Goal: Task Accomplishment & Management: Manage account settings

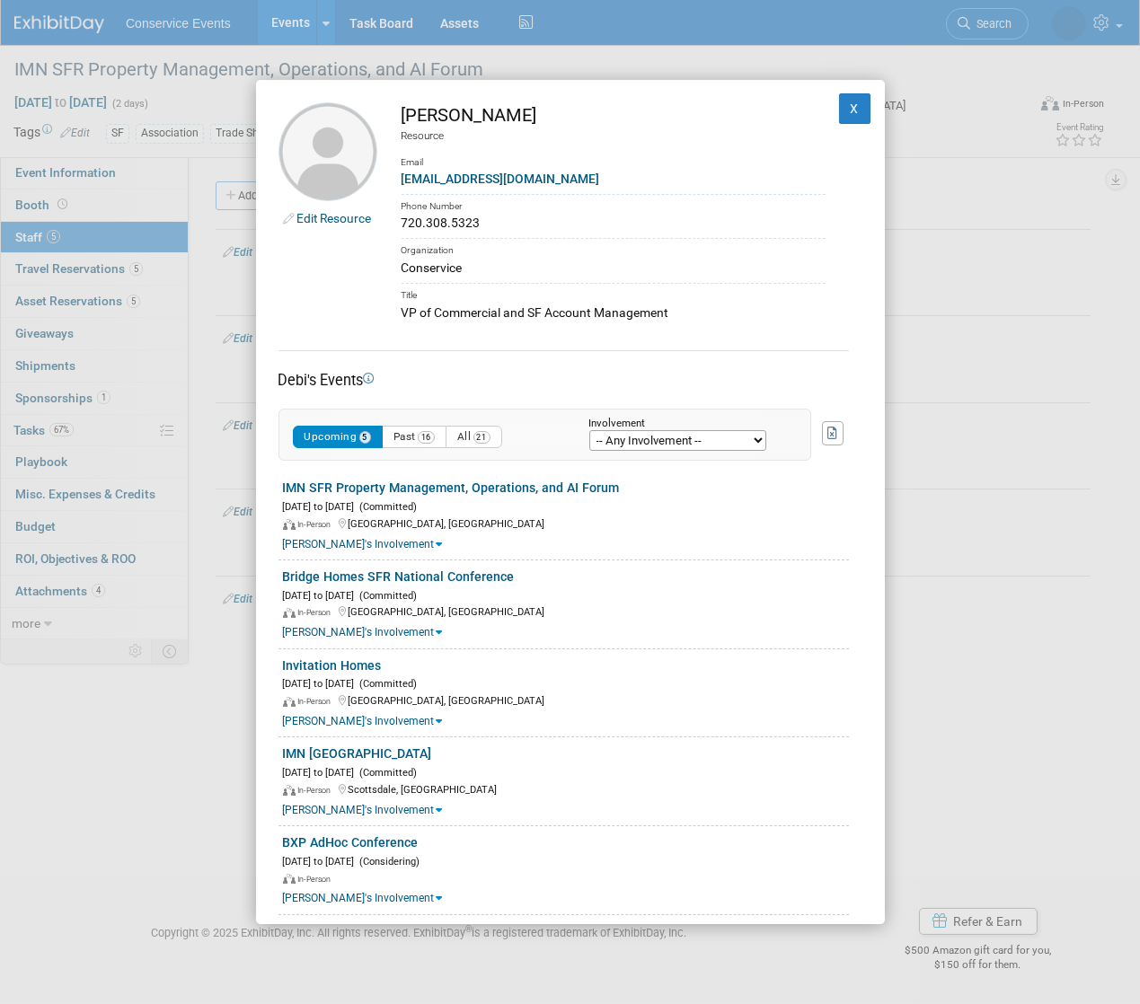
click at [826, 110] on td "X" at bounding box center [844, 211] width 37 height 219
click at [846, 108] on button "X" at bounding box center [855, 108] width 32 height 31
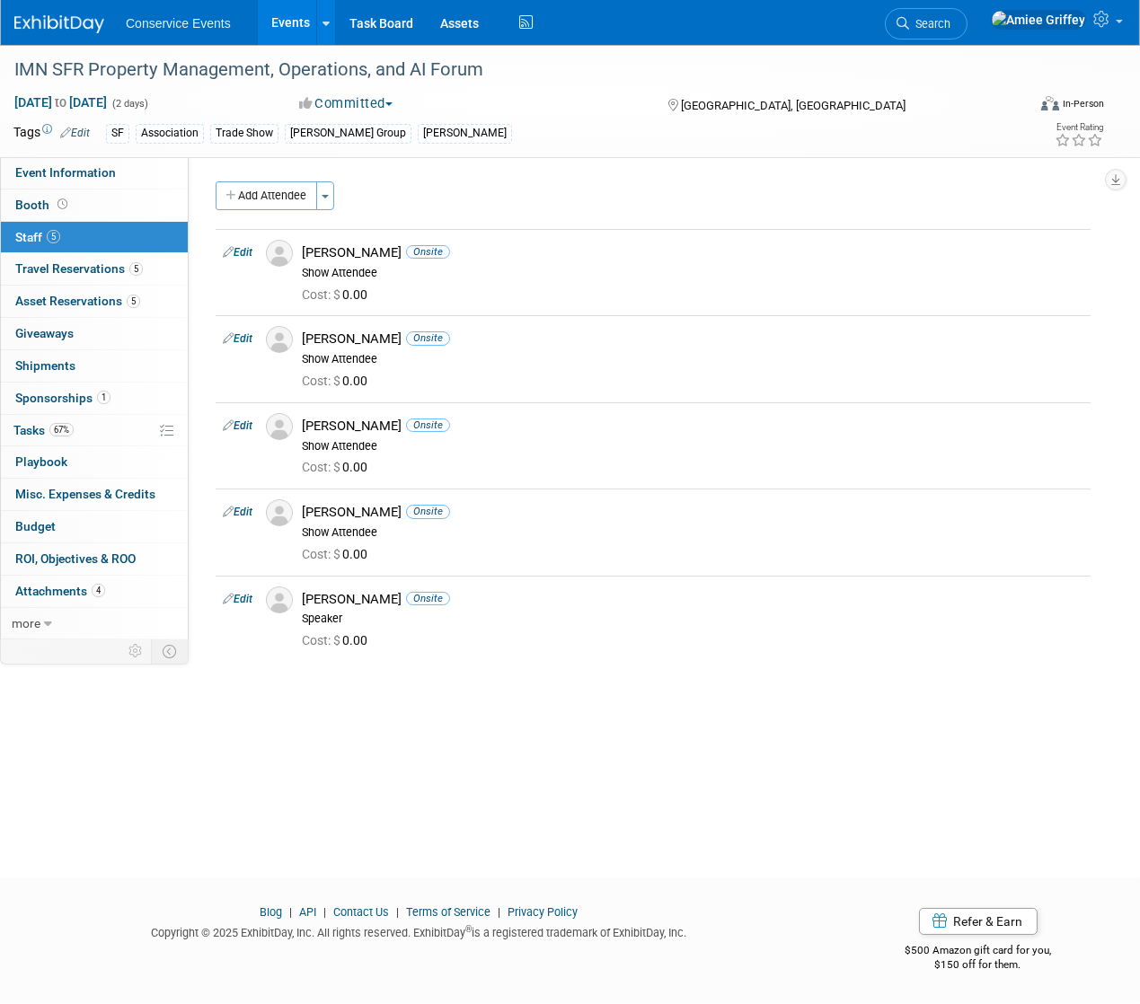
click at [70, 21] on img at bounding box center [59, 24] width 90 height 18
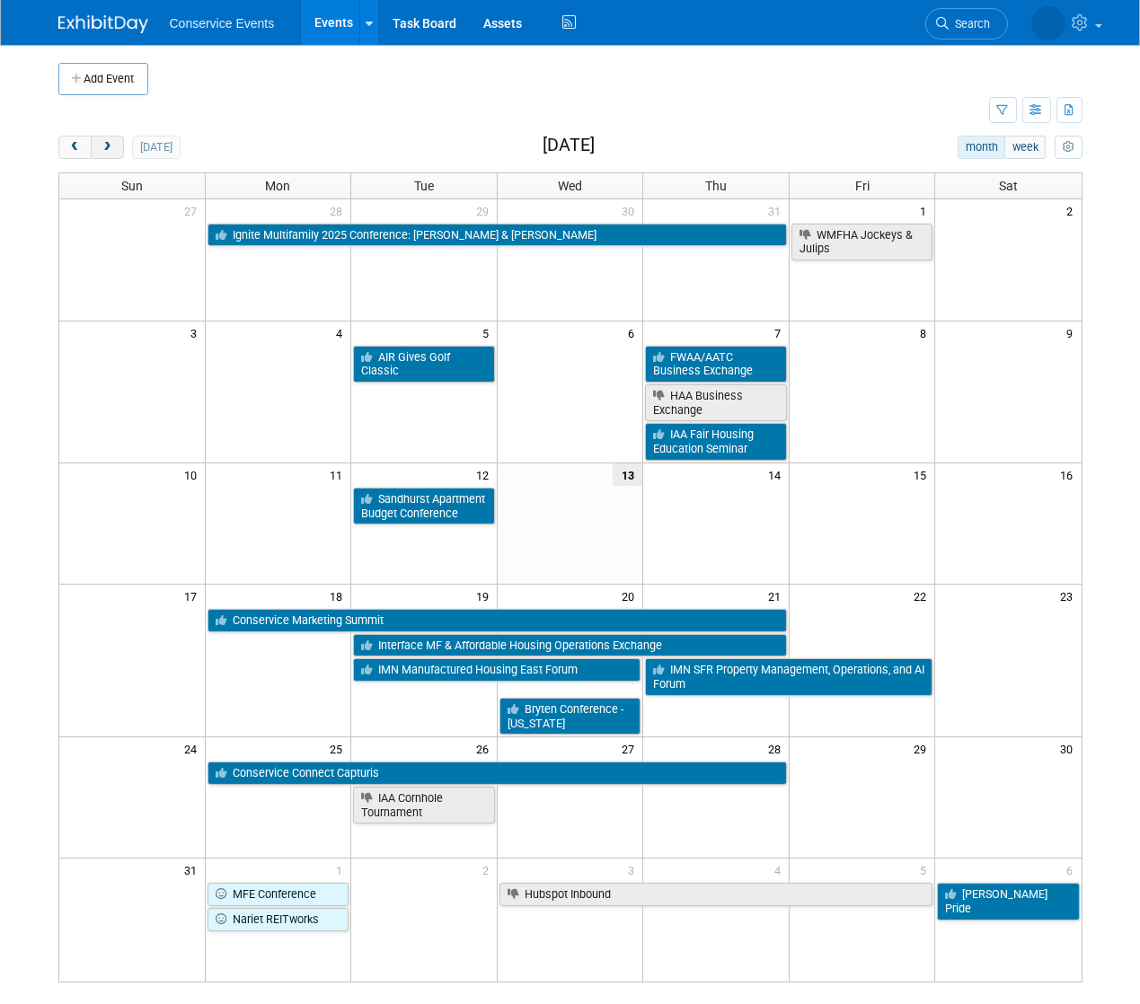
click at [109, 150] on span "next" at bounding box center [107, 148] width 13 height 12
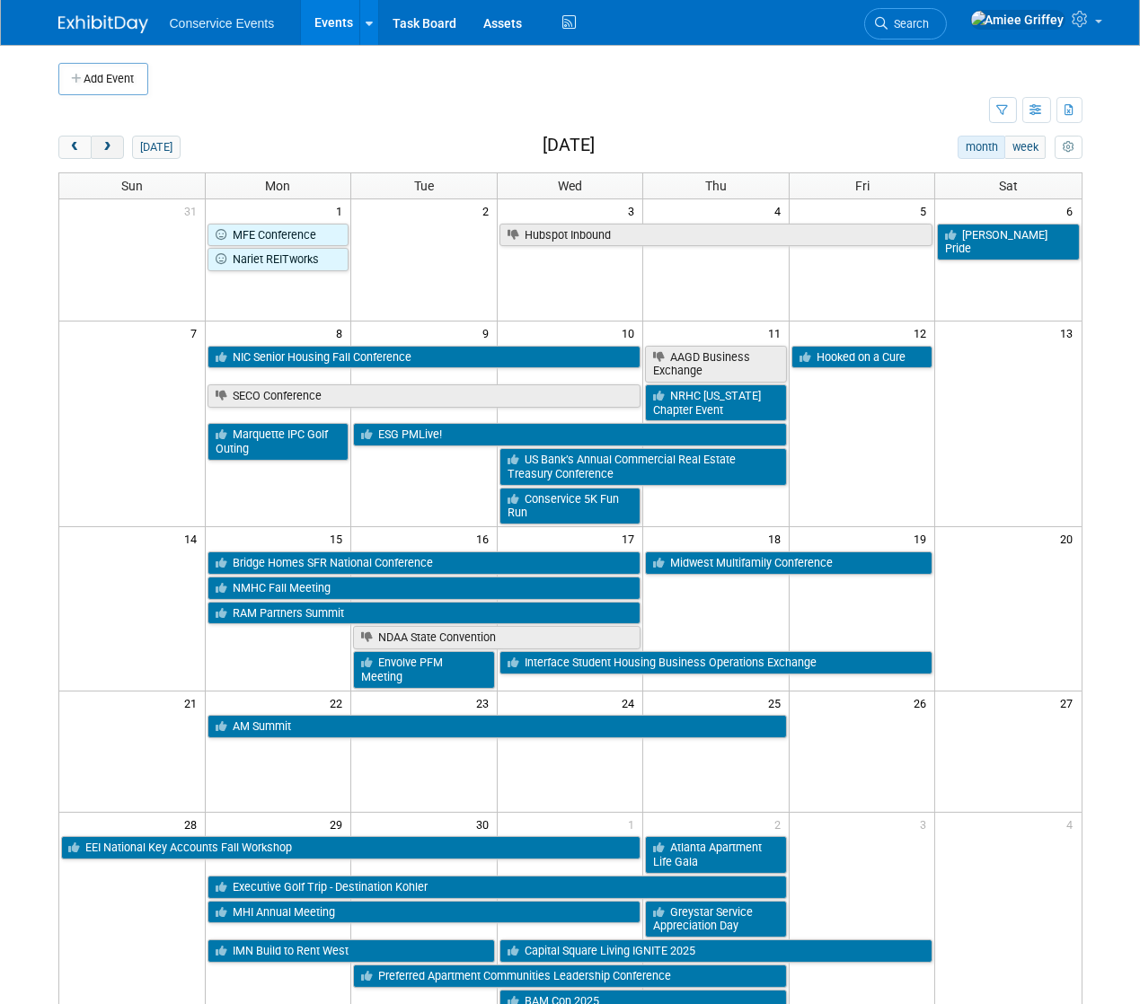
click at [109, 150] on span "next" at bounding box center [107, 148] width 13 height 12
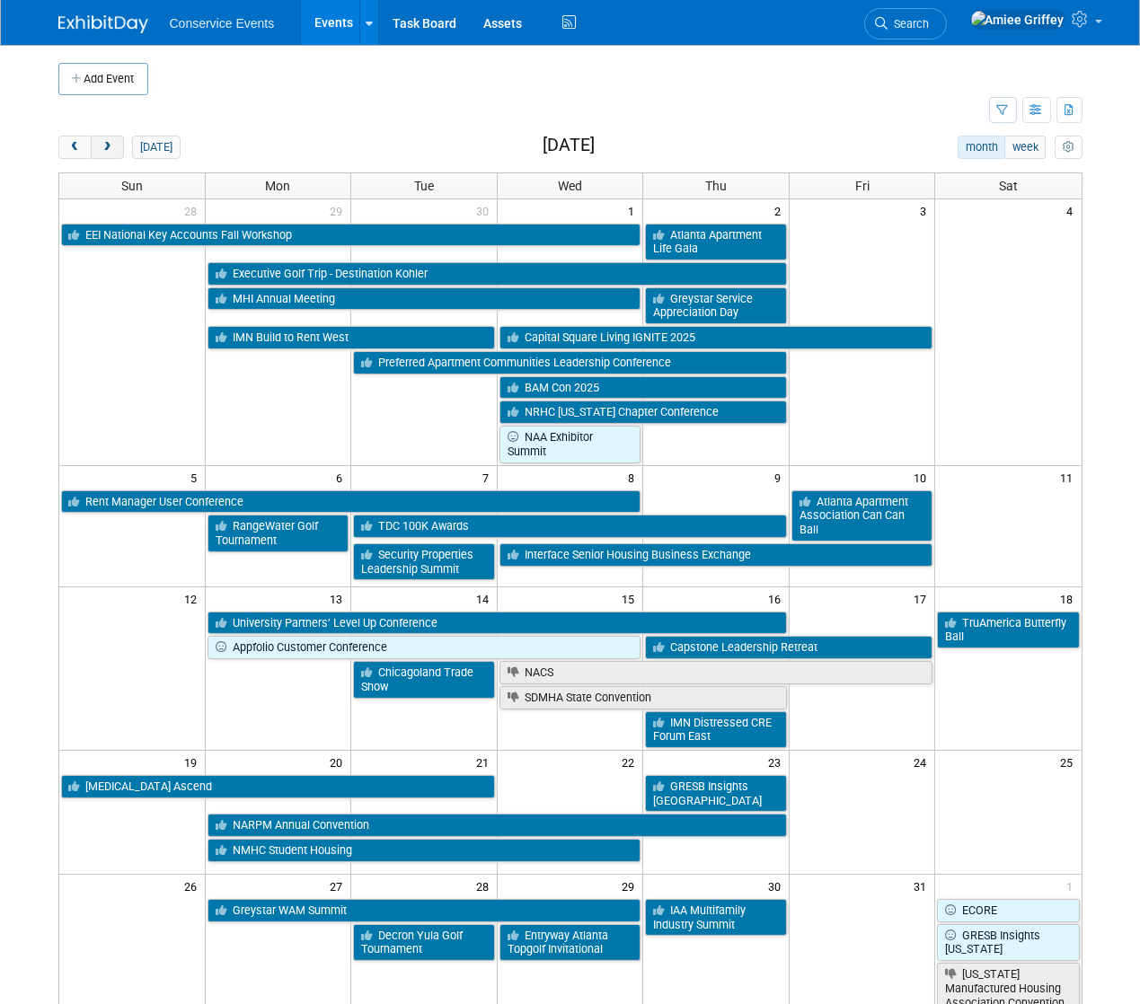
click at [109, 150] on span "next" at bounding box center [107, 148] width 13 height 12
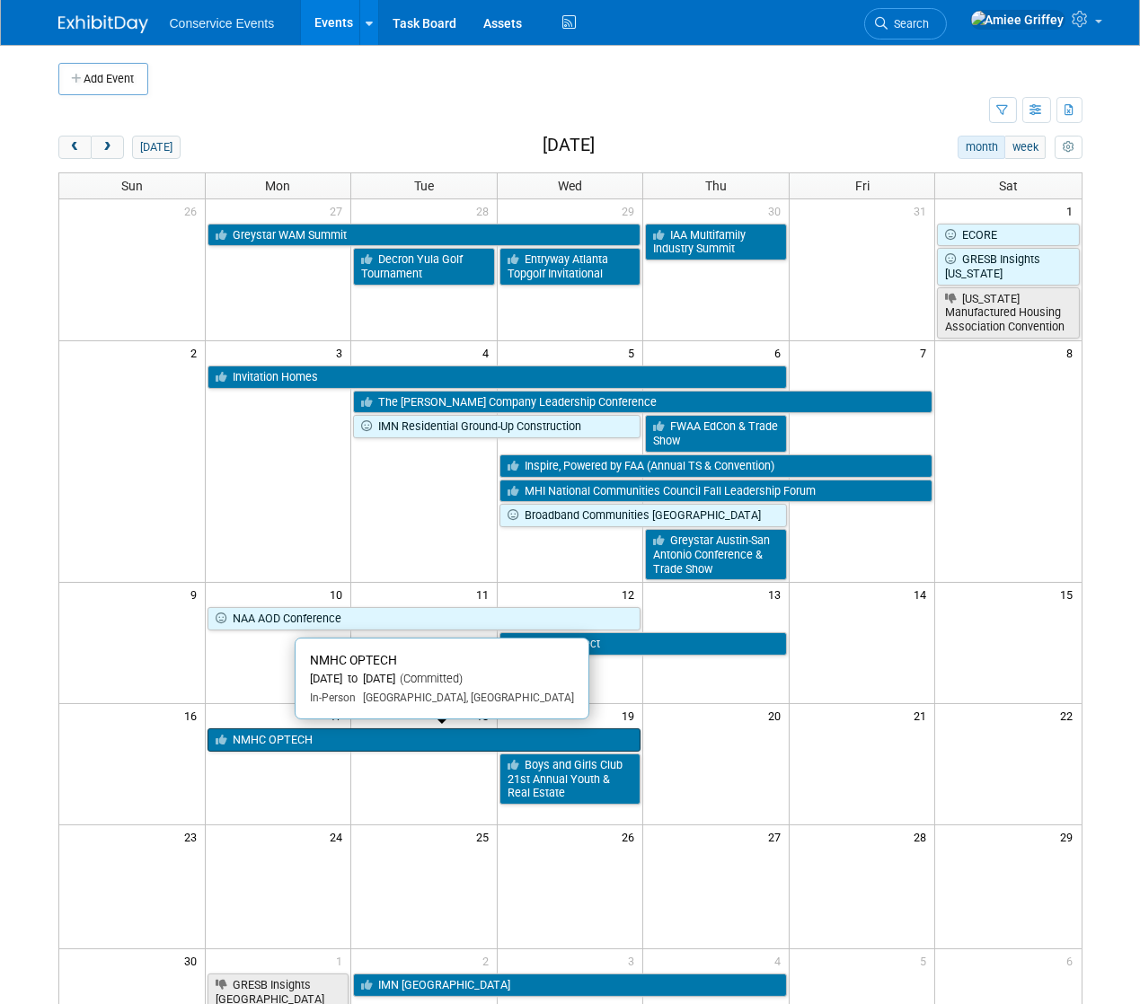
click at [349, 742] on link "NMHC OPTECH" at bounding box center [425, 740] width 434 height 23
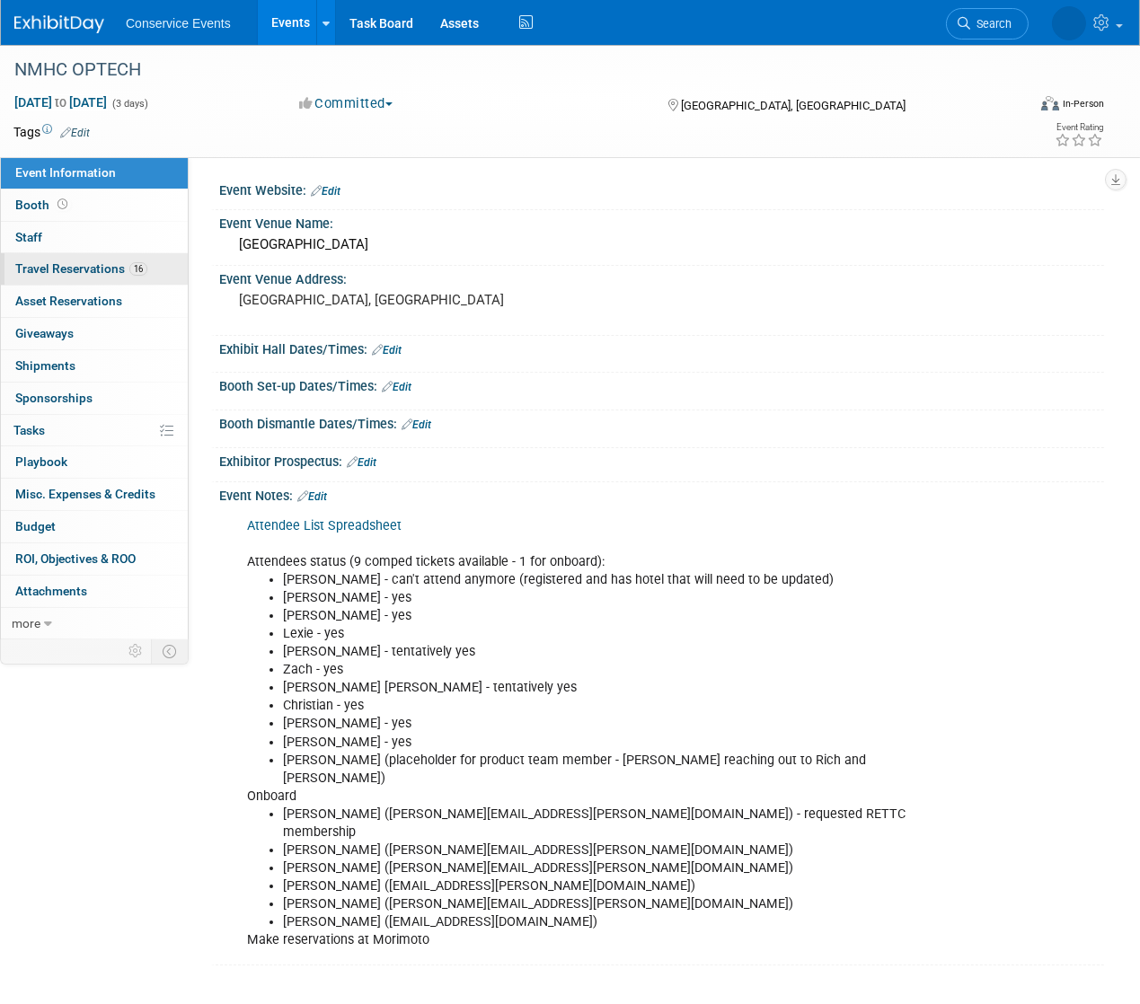
click at [72, 272] on span "Travel Reservations 16" at bounding box center [81, 268] width 132 height 14
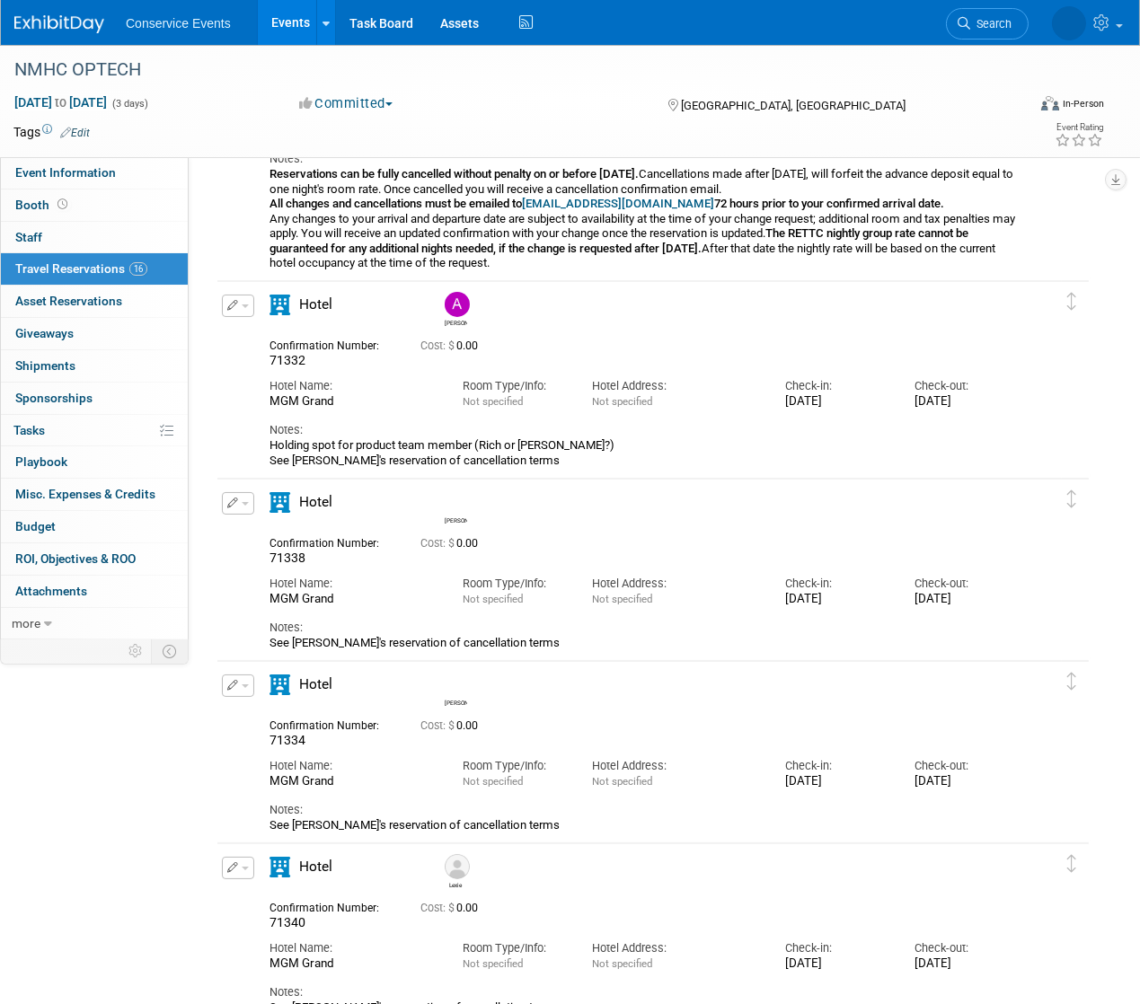
scroll to position [258, 0]
